Goal: Information Seeking & Learning: Check status

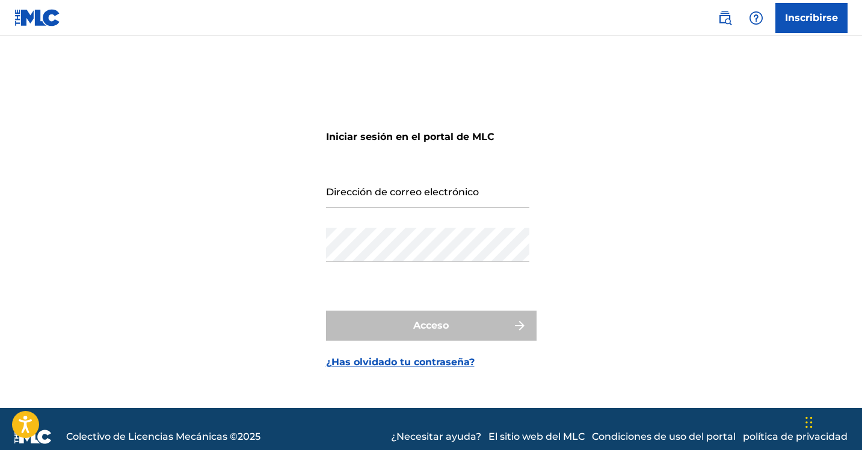
click at [401, 196] on input "Dirección de correo electrónico" at bounding box center [427, 191] width 203 height 34
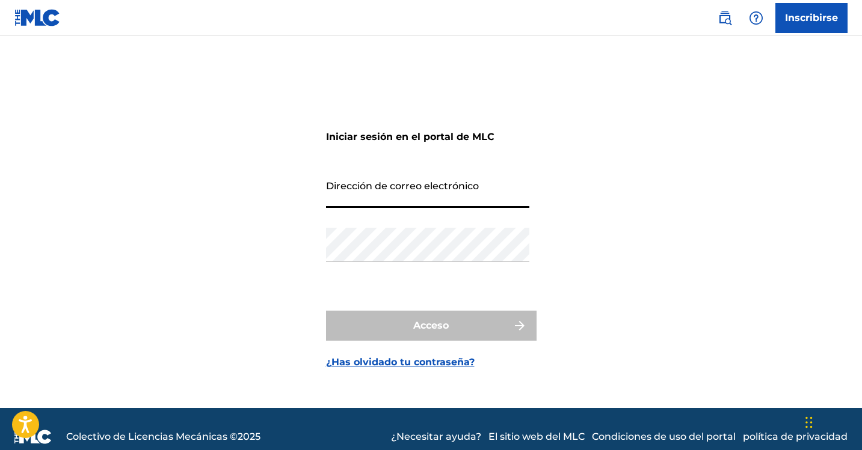
click at [401, 196] on input "Dirección de correo electrónico" at bounding box center [427, 191] width 203 height 34
type input "[EMAIL_ADDRESS][DOMAIN_NAME]"
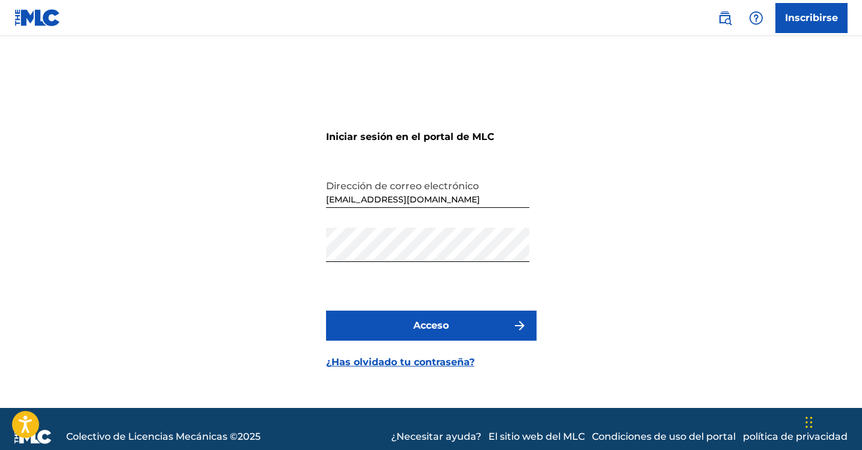
click at [416, 333] on font "Acceso" at bounding box center [430, 326] width 35 height 14
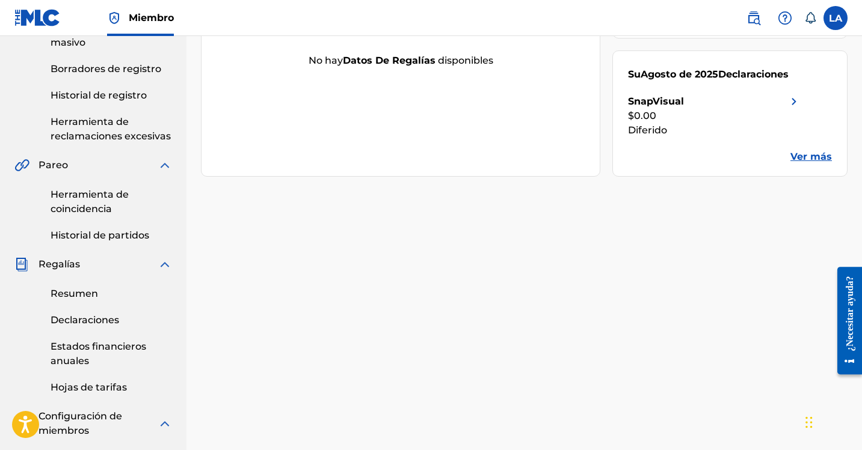
scroll to position [241, 0]
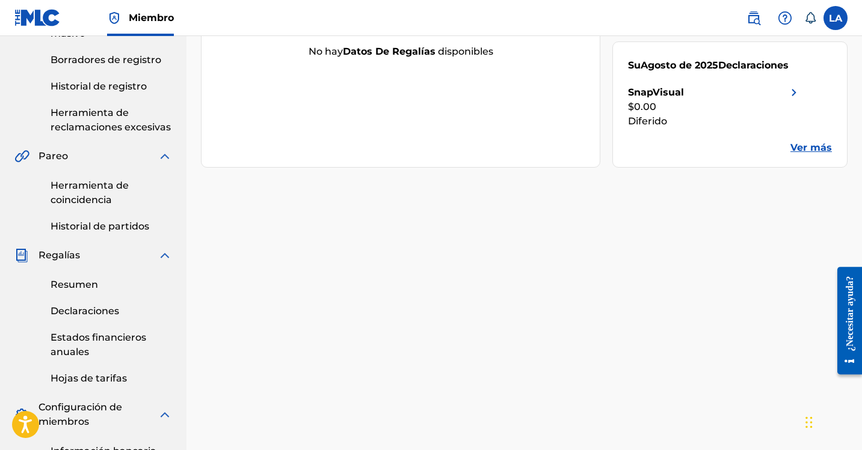
click at [78, 287] on font "Resumen" at bounding box center [75, 284] width 48 height 11
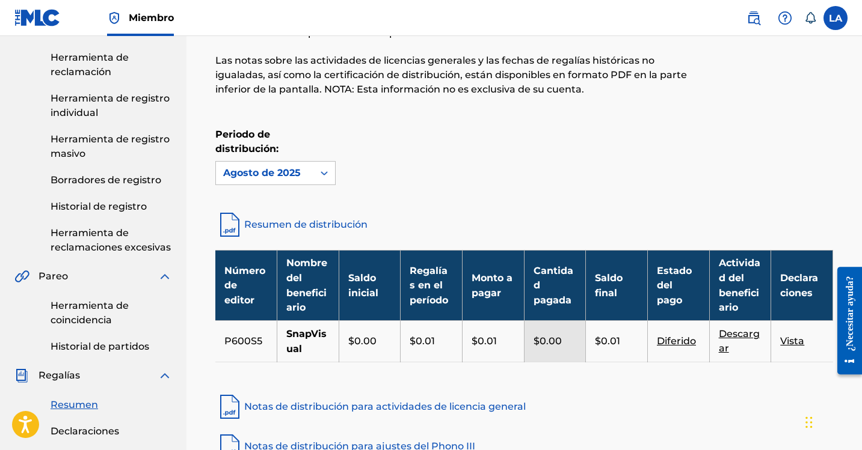
scroll to position [180, 0]
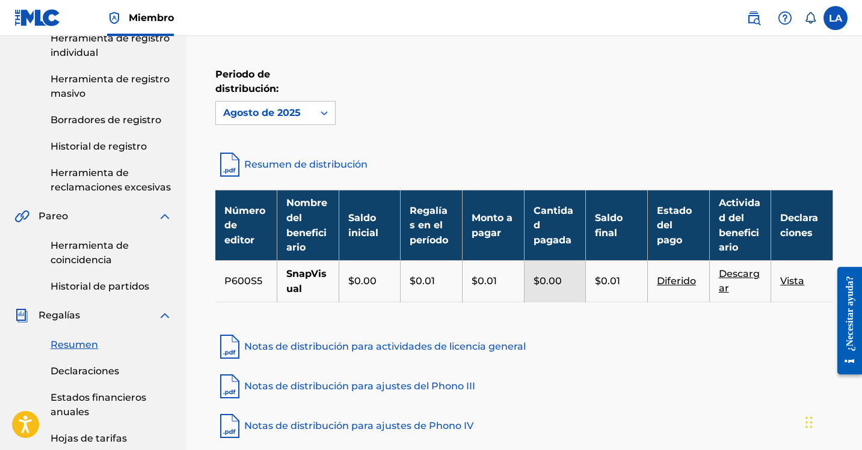
click at [672, 284] on font "Diferido" at bounding box center [676, 280] width 39 height 11
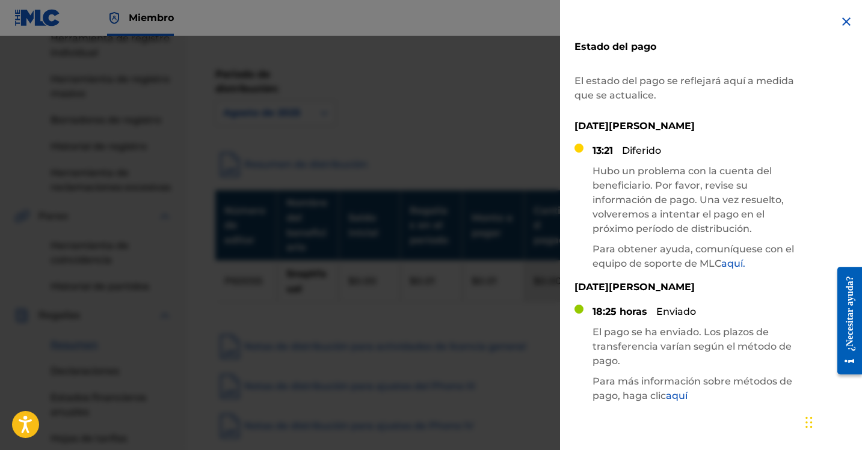
scroll to position [60, 0]
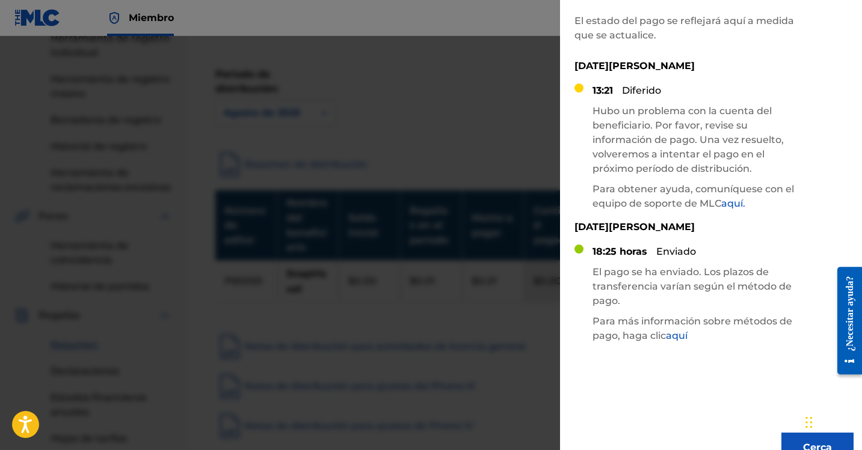
click at [675, 335] on font "aquí" at bounding box center [677, 335] width 22 height 11
click at [737, 201] on font "aquí." at bounding box center [733, 203] width 24 height 11
